Goal: Find specific page/section: Find specific page/section

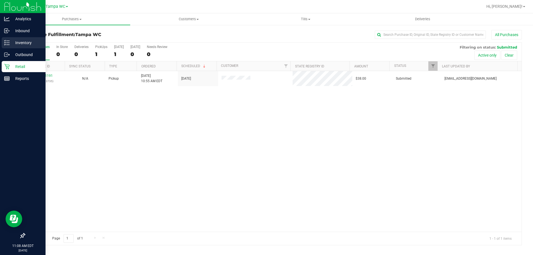
click at [21, 41] on p "Inventory" at bounding box center [26, 42] width 33 height 7
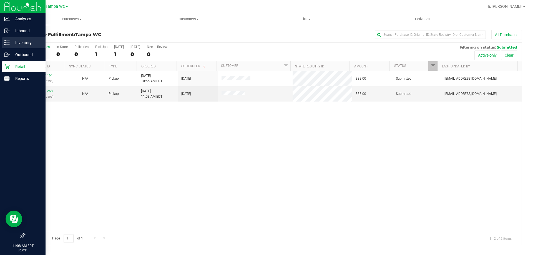
click at [12, 44] on p "Inventory" at bounding box center [26, 42] width 33 height 7
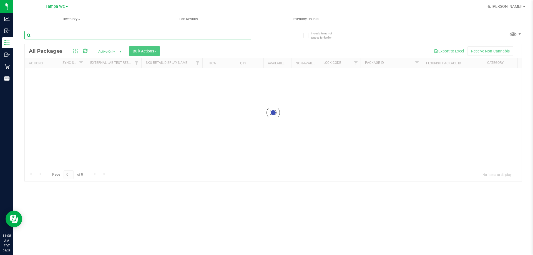
click at [52, 33] on input "text" at bounding box center [137, 35] width 227 height 8
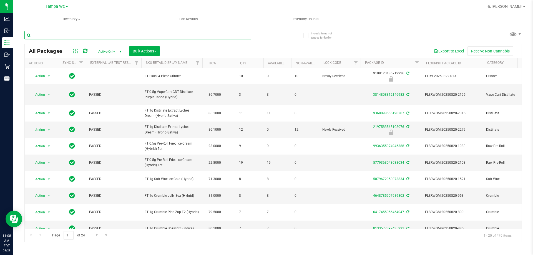
click at [51, 35] on input "text" at bounding box center [137, 35] width 227 height 8
type input "f"
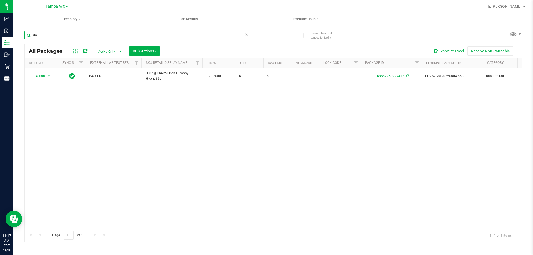
type input "d"
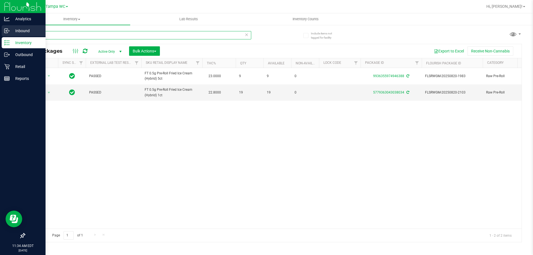
type input "fic"
